Goal: Task Accomplishment & Management: Manage account settings

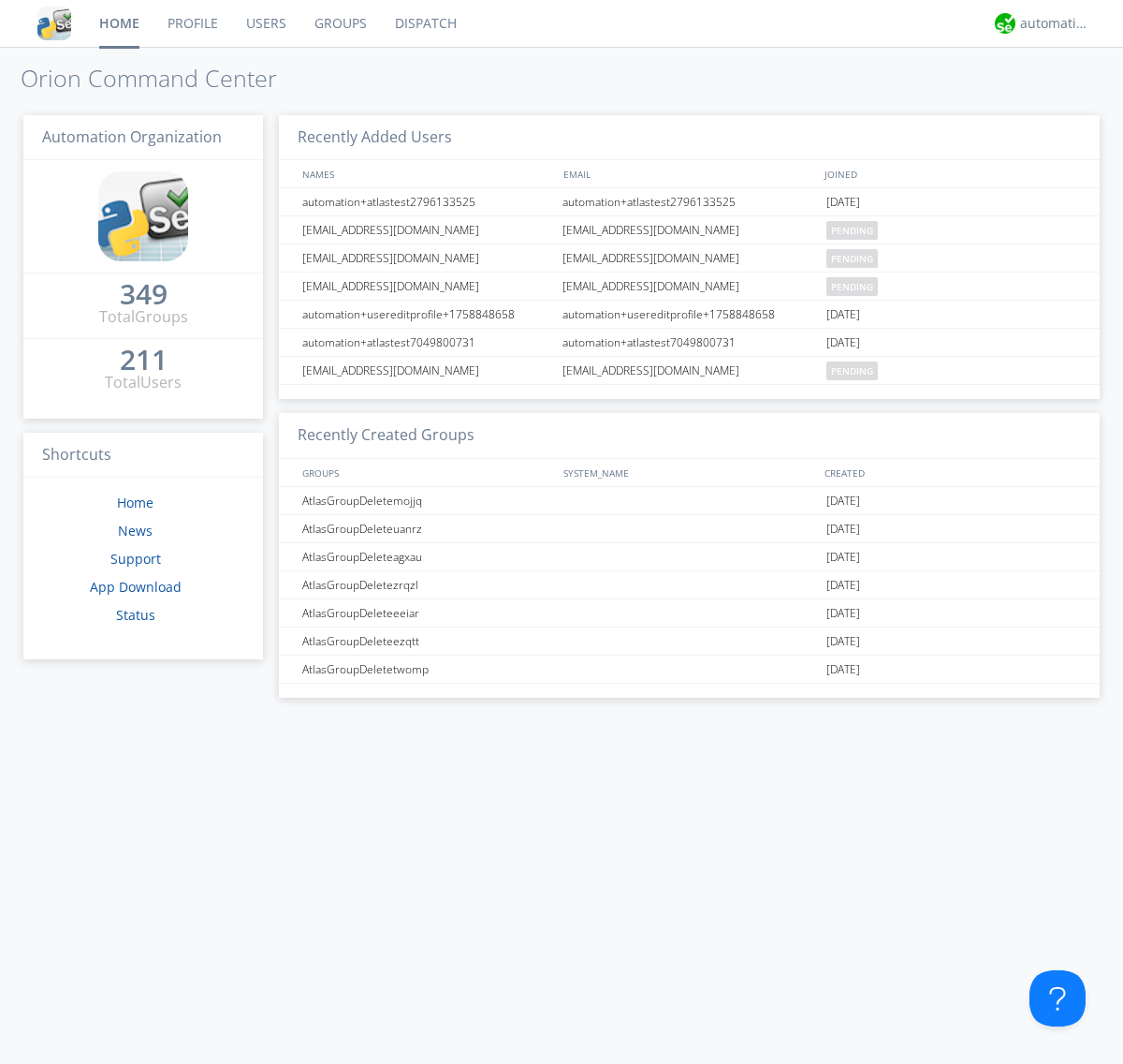
click at [338, 23] on link "Groups" at bounding box center [340, 23] width 81 height 47
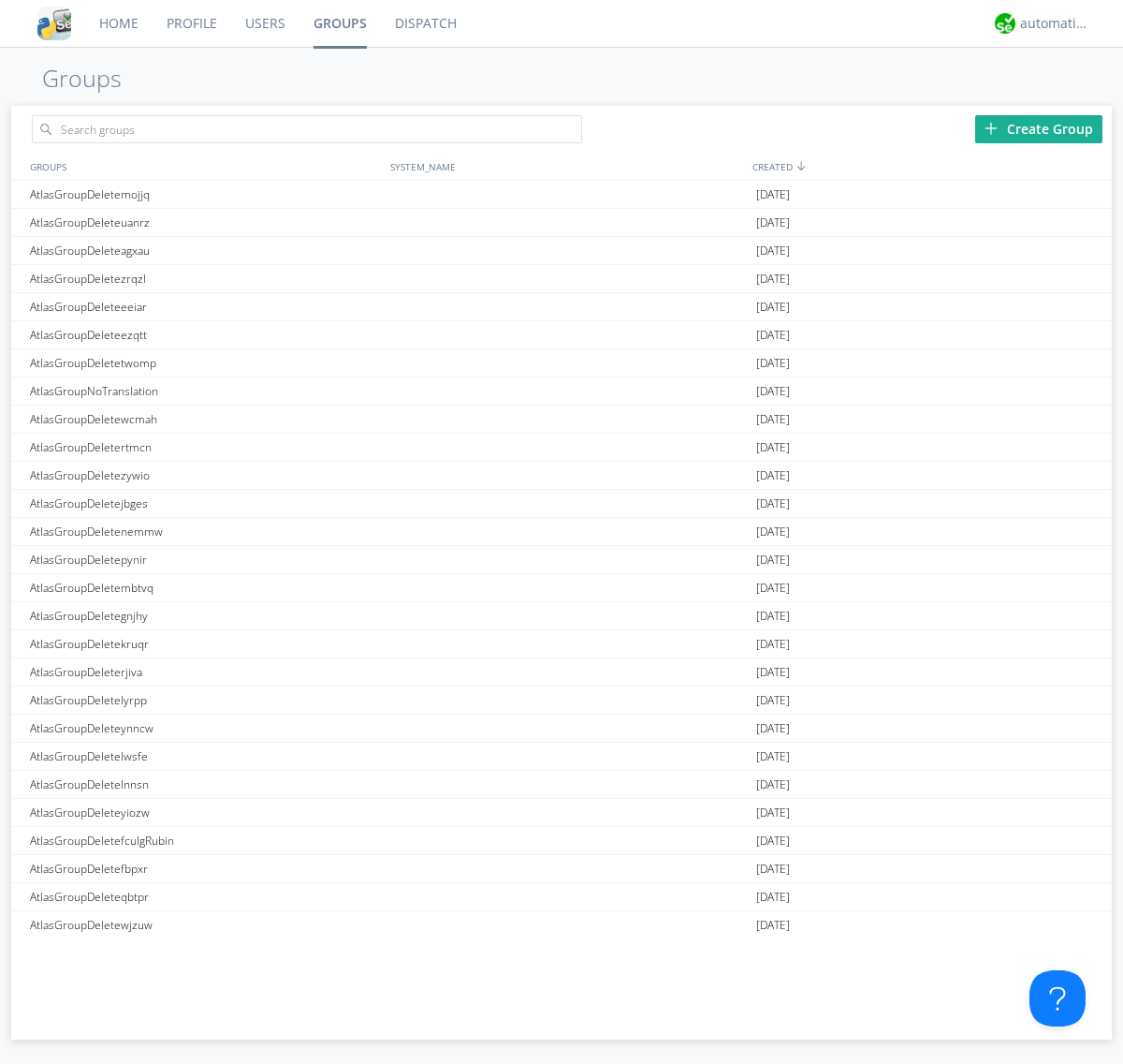
click at [1039, 128] on div "Create Group" at bounding box center [1038, 128] width 127 height 28
click at [338, 23] on link "Groups" at bounding box center [340, 23] width 82 height 47
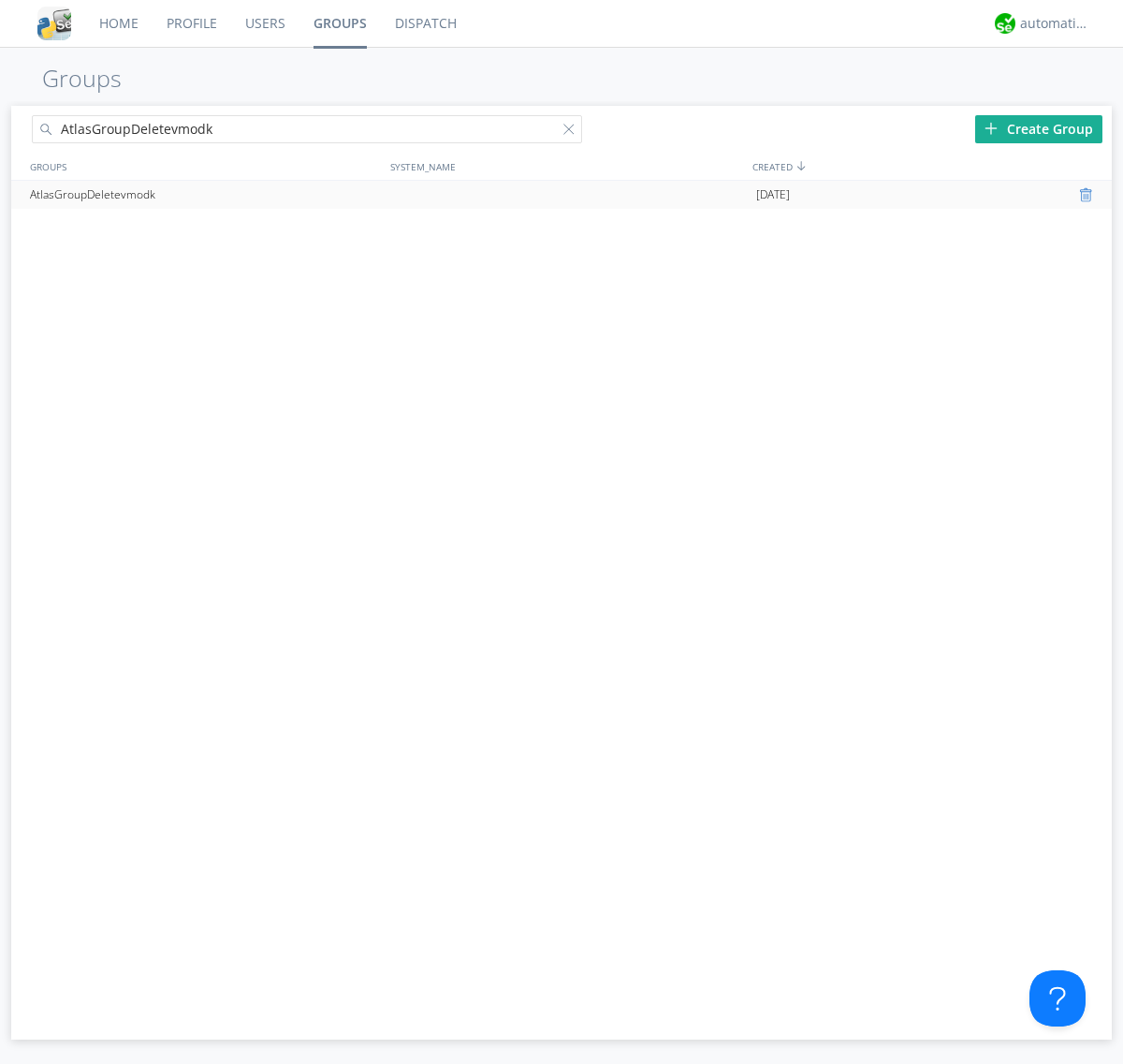
type input "AtlasGroupDeletevmodk"
click at [1088, 195] on div at bounding box center [1088, 195] width 18 height 15
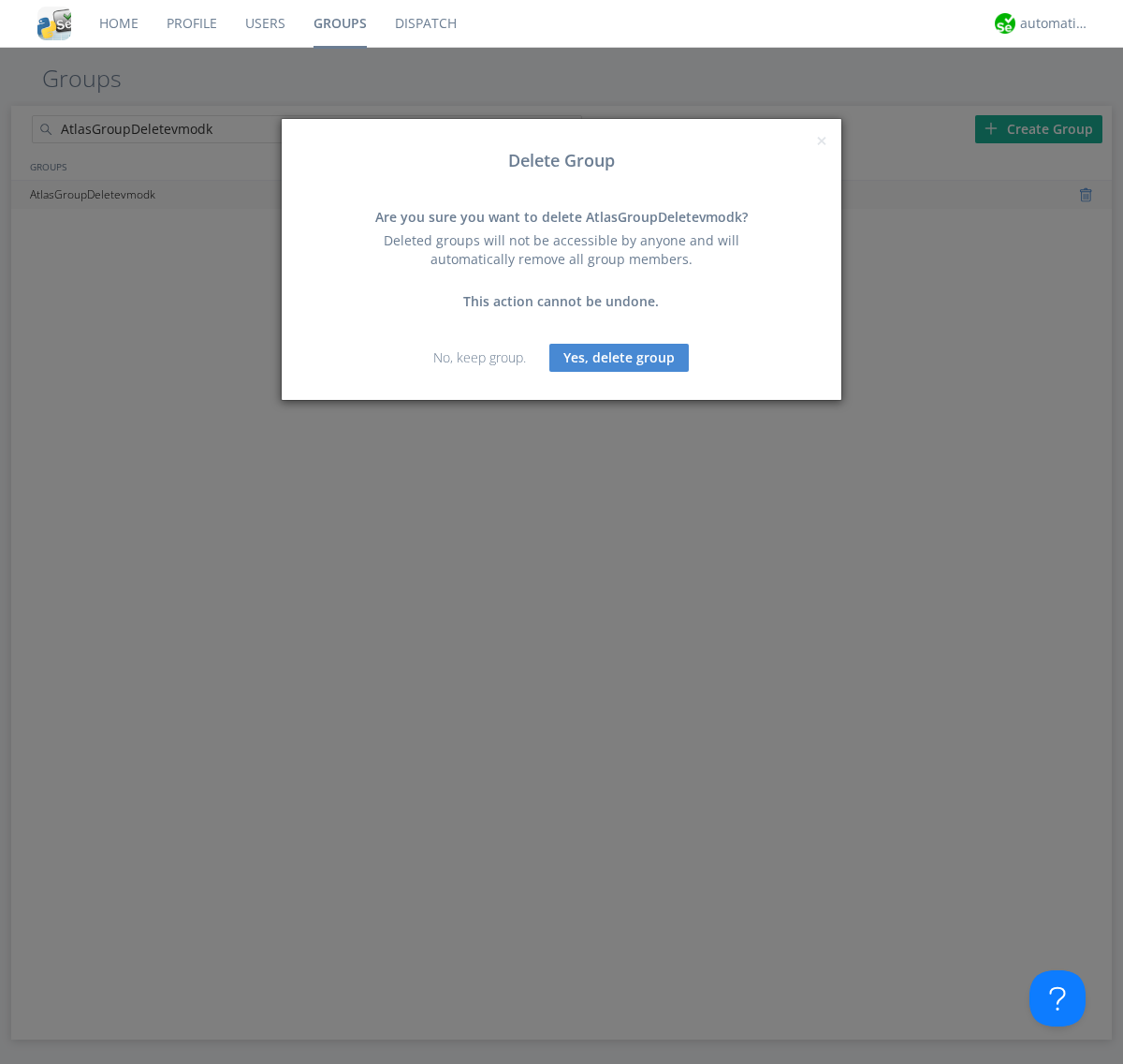
click at [619, 357] on button "Yes, delete group" at bounding box center [618, 357] width 139 height 28
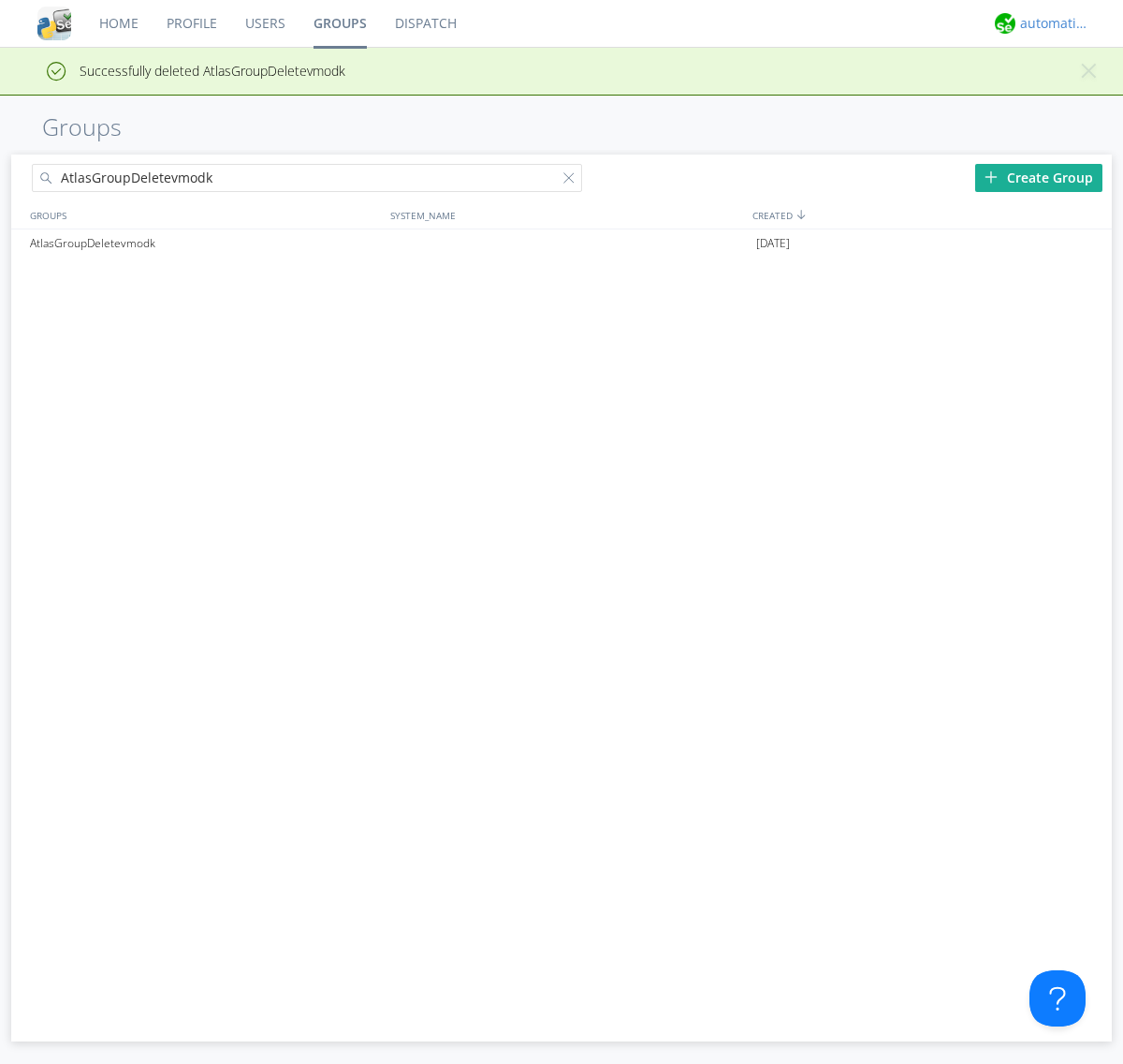
click at [1050, 23] on div "automation+atlas" at bounding box center [1055, 22] width 70 height 18
